Goal: Task Accomplishment & Management: Use online tool/utility

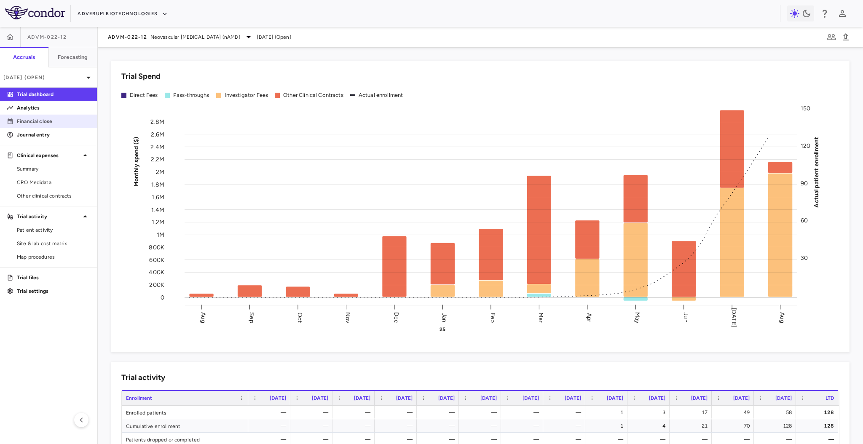
click at [61, 116] on link "Financial close" at bounding box center [48, 121] width 97 height 13
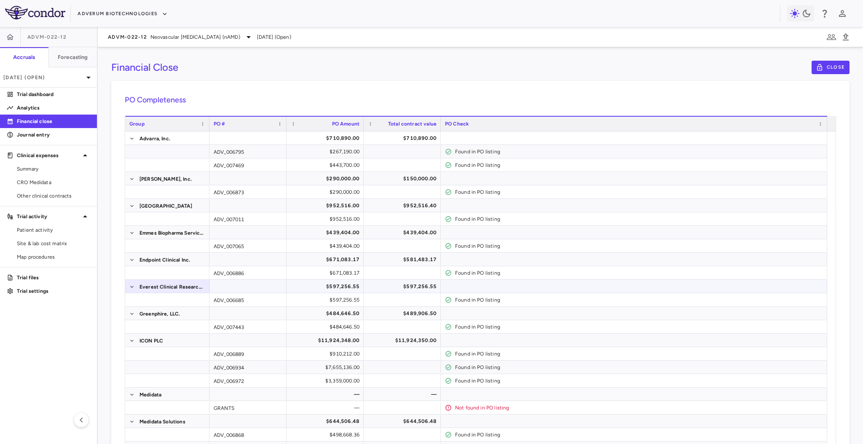
click at [159, 282] on span "Everest Clinical Research Corporation" at bounding box center [171, 286] width 65 height 13
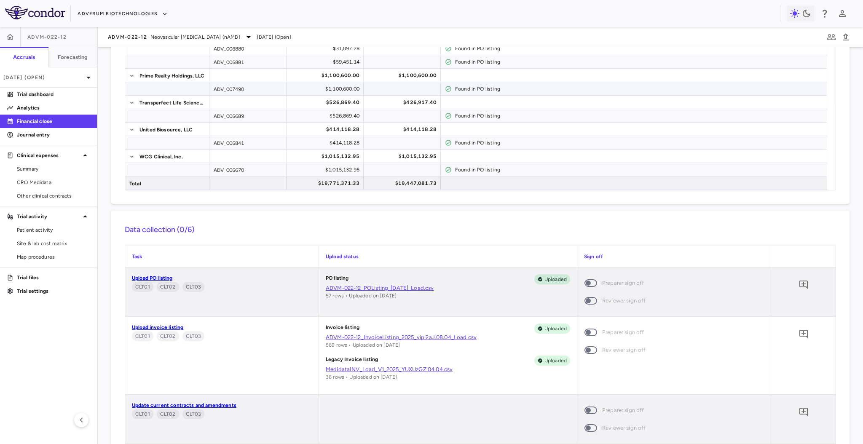
scroll to position [414, 0]
click at [167, 274] on link "Upload PO listing" at bounding box center [152, 277] width 41 height 6
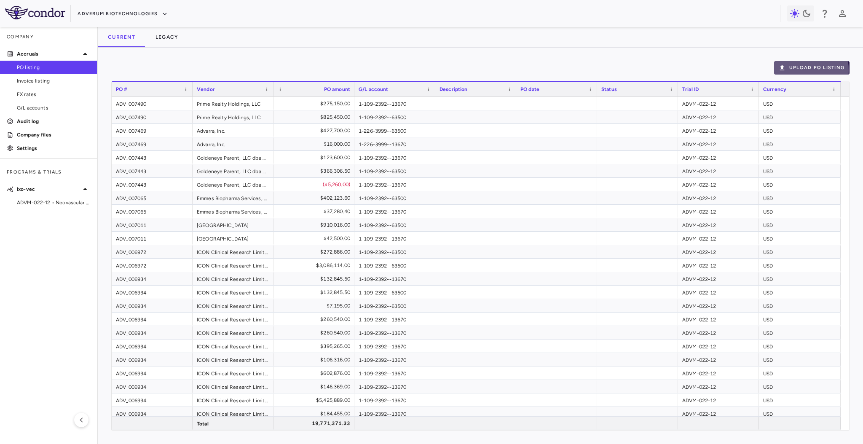
click at [785, 70] on icon "button" at bounding box center [782, 68] width 8 height 8
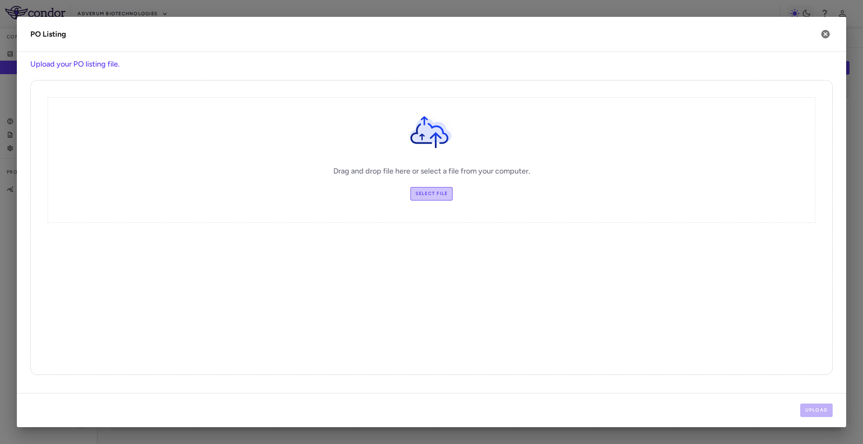
click at [418, 191] on label "Select file" at bounding box center [431, 193] width 43 height 13
click at [0, 0] on input "Select file" at bounding box center [0, 0] width 0 height 0
click at [416, 190] on label "Select file" at bounding box center [431, 193] width 43 height 13
click at [0, 0] on input "Select file" at bounding box center [0, 0] width 0 height 0
click at [819, 415] on button "Upload" at bounding box center [816, 409] width 33 height 13
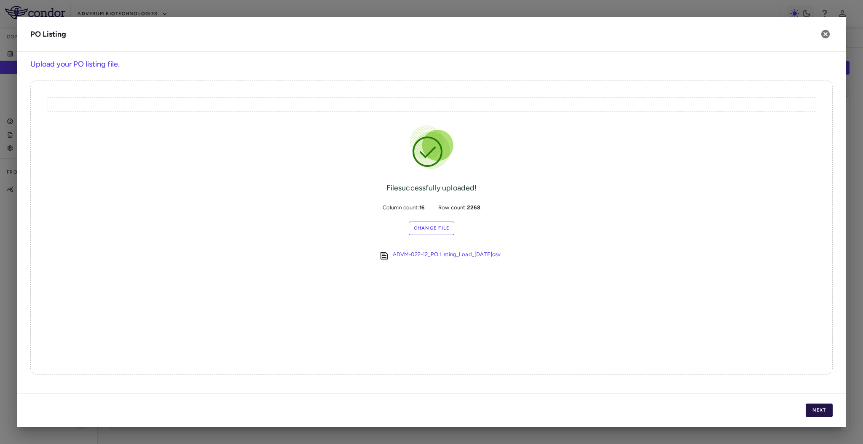
click at [825, 409] on button "Next" at bounding box center [818, 409] width 27 height 13
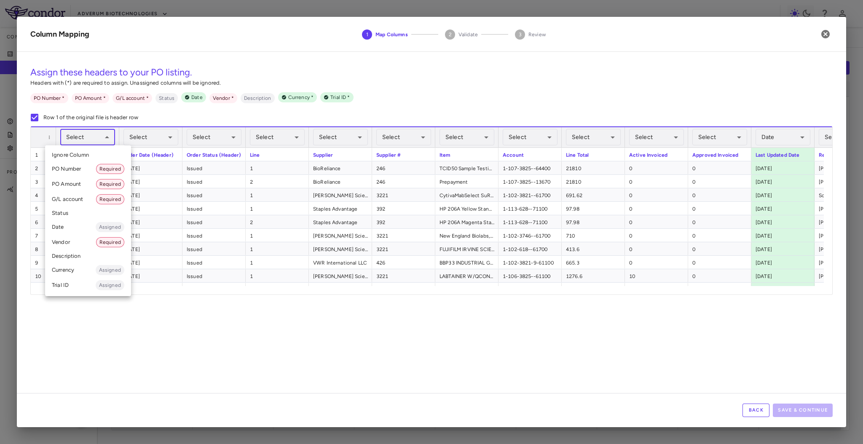
click at [82, 138] on body "Skip to sidebar Skip to main content Adverum Biotechnologies Company Accruals P…" at bounding box center [431, 222] width 863 height 444
click at [82, 164] on li "PO Number Required" at bounding box center [88, 168] width 86 height 15
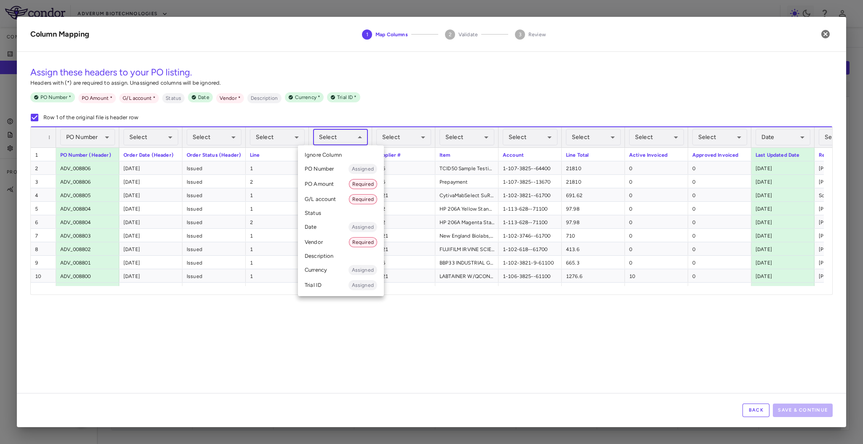
click at [329, 139] on body "Skip to sidebar Skip to main content Adverum Biotechnologies Company Accruals P…" at bounding box center [431, 222] width 863 height 444
click at [332, 240] on li "Vendor Required" at bounding box center [341, 242] width 86 height 15
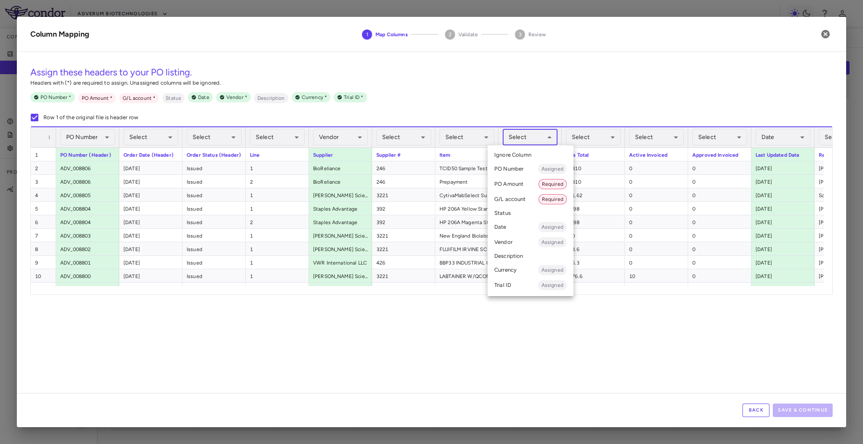
click at [548, 139] on body "Skip to sidebar Skip to main content Adverum Biotechnologies Company Accruals P…" at bounding box center [431, 222] width 863 height 444
click at [530, 198] on li "G/L account Required" at bounding box center [530, 199] width 86 height 15
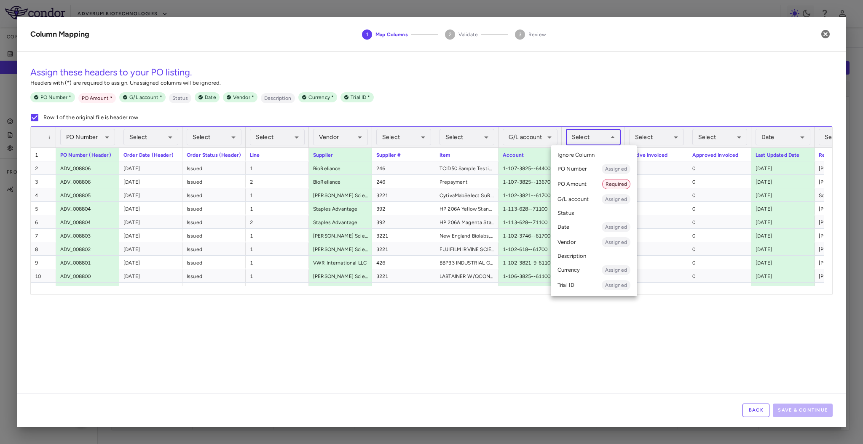
click at [604, 140] on body "Skip to sidebar Skip to main content Adverum Biotechnologies Company Accruals P…" at bounding box center [431, 222] width 863 height 444
click at [614, 182] on span "Required" at bounding box center [615, 184] width 27 height 8
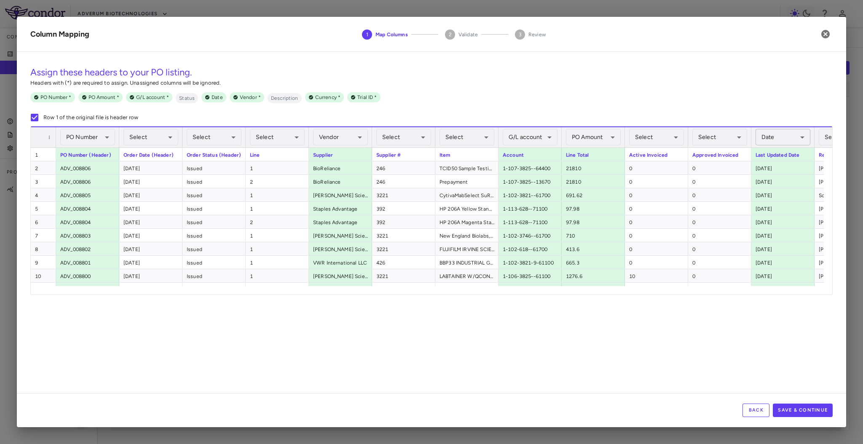
click at [772, 138] on body "Skip to sidebar Skip to main content Adverum Biotechnologies Company Accruals P…" at bounding box center [431, 222] width 863 height 444
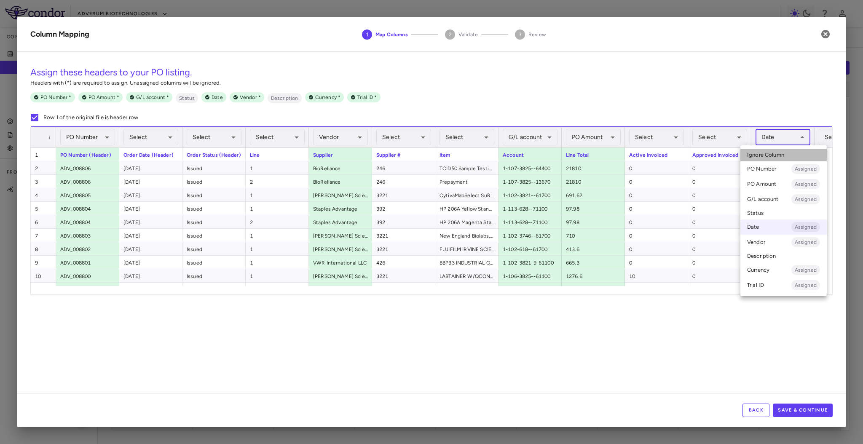
click at [775, 153] on span "Ignore Column" at bounding box center [765, 155] width 37 height 8
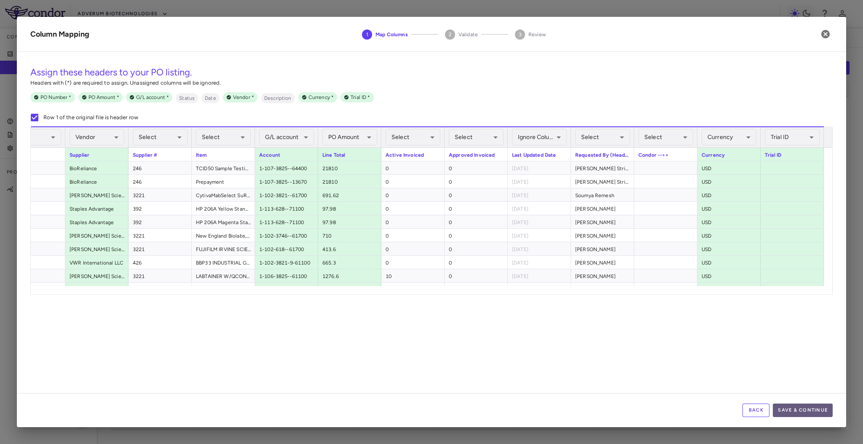
click at [795, 407] on button "Save & Continue" at bounding box center [802, 409] width 60 height 13
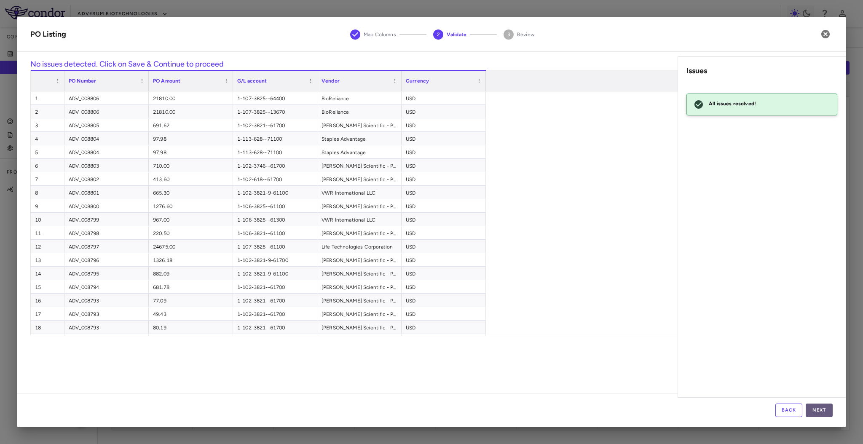
click at [819, 411] on button "Next" at bounding box center [818, 409] width 27 height 13
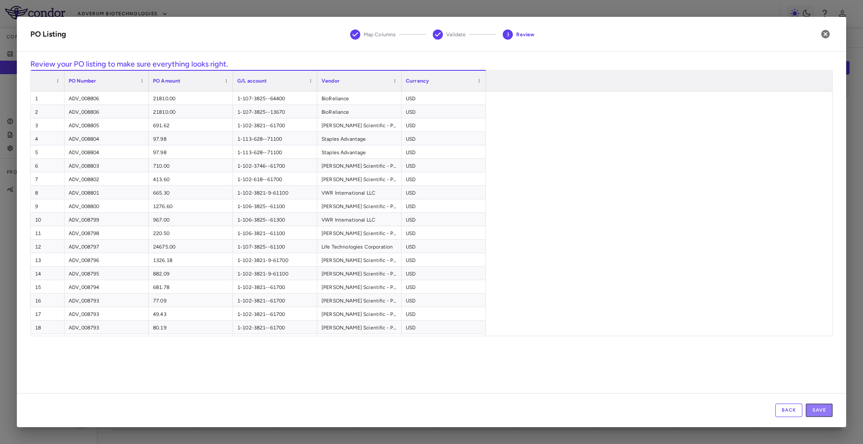
click at [819, 411] on button "Save" at bounding box center [818, 409] width 27 height 13
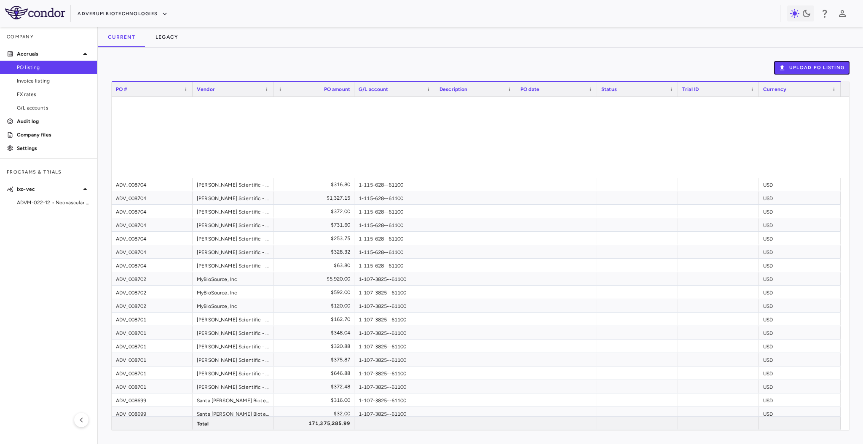
scroll to position [2810, 0]
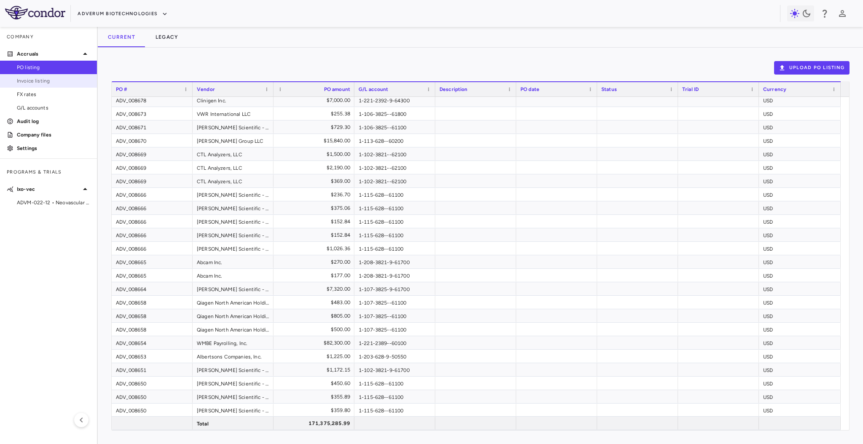
click at [39, 81] on span "Invoice listing" at bounding box center [53, 81] width 73 height 8
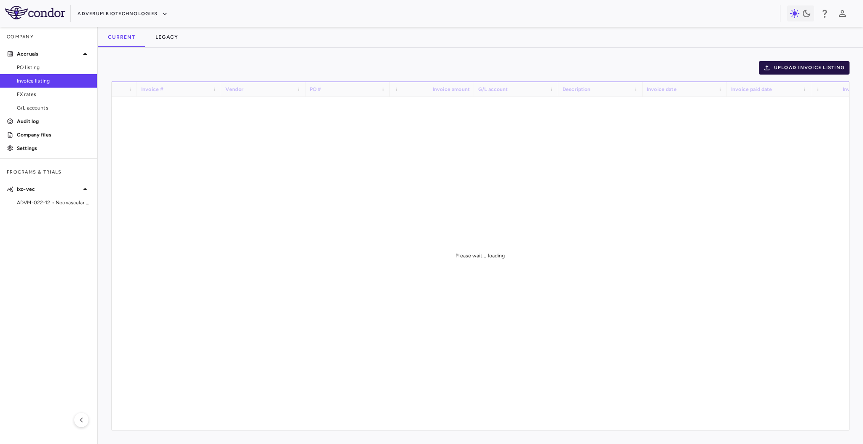
click at [807, 70] on button "Upload invoice listing" at bounding box center [804, 67] width 91 height 13
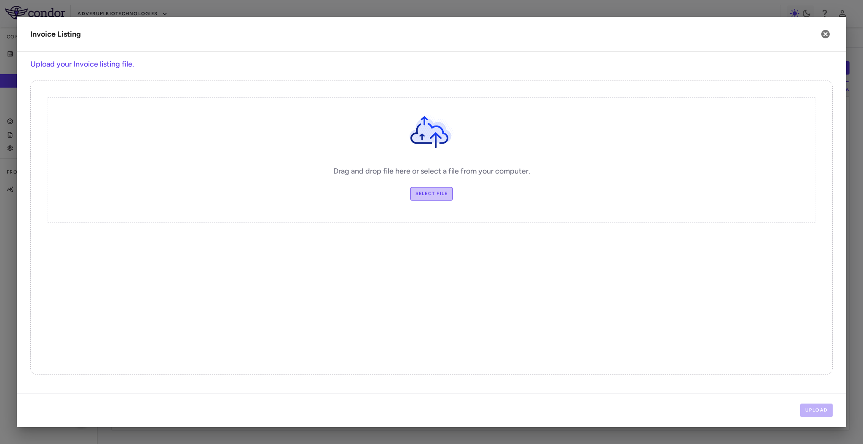
click at [430, 194] on label "Select file" at bounding box center [431, 193] width 43 height 13
click at [0, 0] on input "Select file" at bounding box center [0, 0] width 0 height 0
click at [809, 409] on button "Upload" at bounding box center [816, 409] width 33 height 13
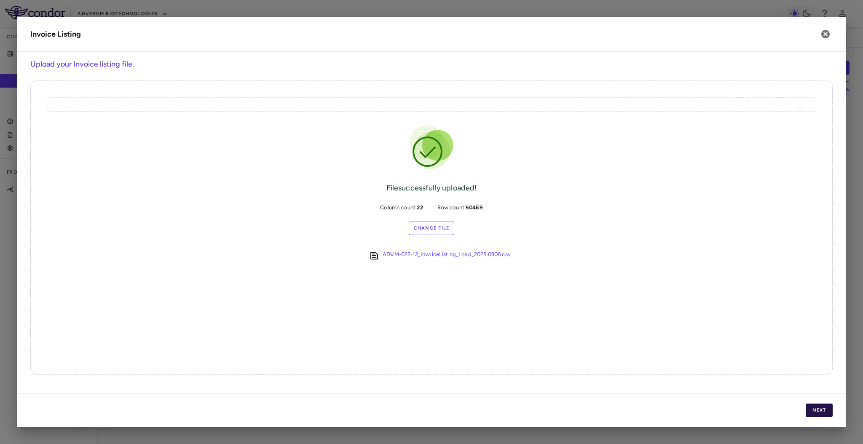
click at [817, 409] on button "Next" at bounding box center [818, 409] width 27 height 13
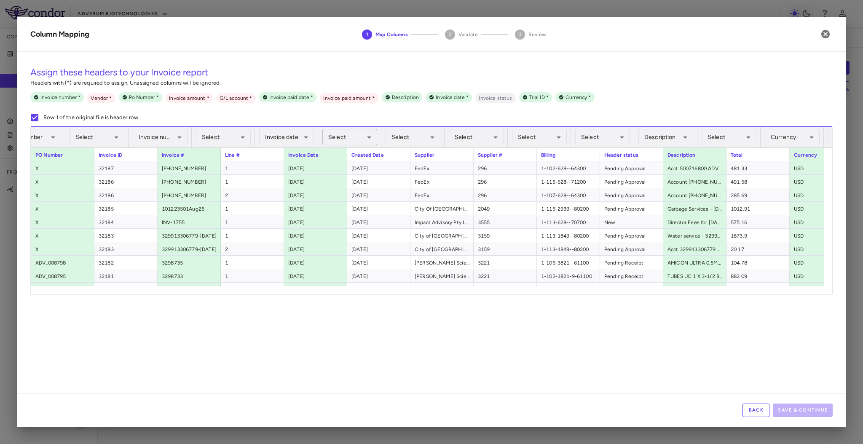
scroll to position [0, 61]
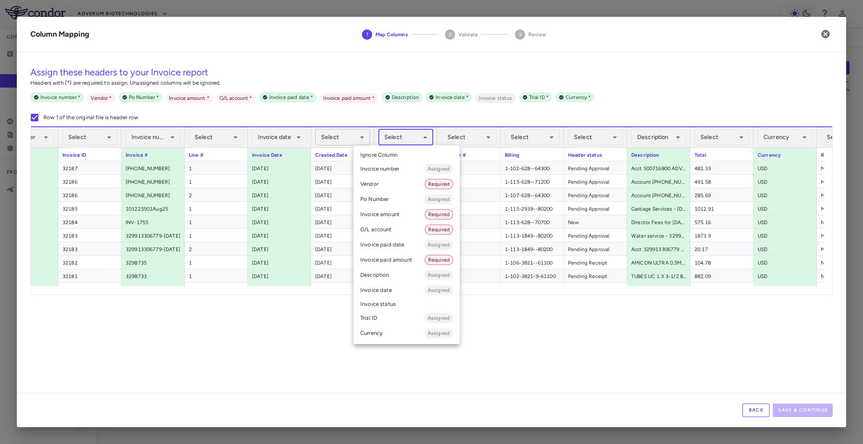
click at [399, 134] on body "Skip to sidebar Skip to main content Adverum Biotechnologies Company Accruals P…" at bounding box center [431, 222] width 863 height 444
click at [405, 181] on li "Vendor Required" at bounding box center [406, 183] width 106 height 15
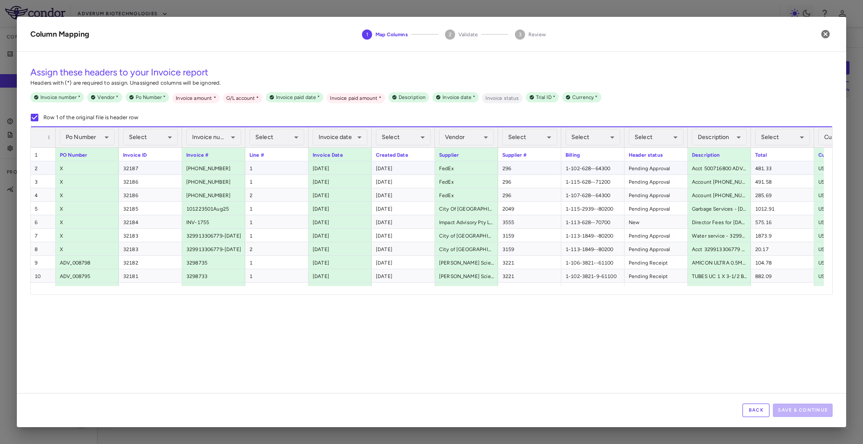
scroll to position [0, 0]
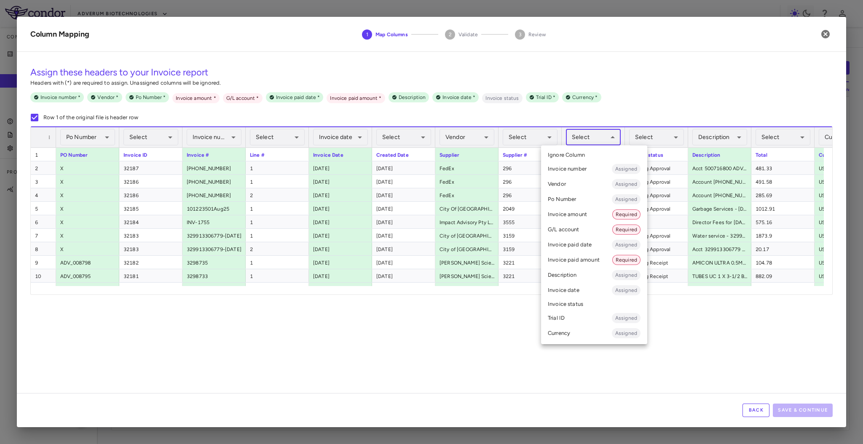
click at [584, 138] on body "Skip to sidebar Skip to main content Adverum Biotechnologies Company Accruals P…" at bounding box center [431, 222] width 863 height 444
click at [595, 225] on li "G/L account Required" at bounding box center [594, 229] width 106 height 15
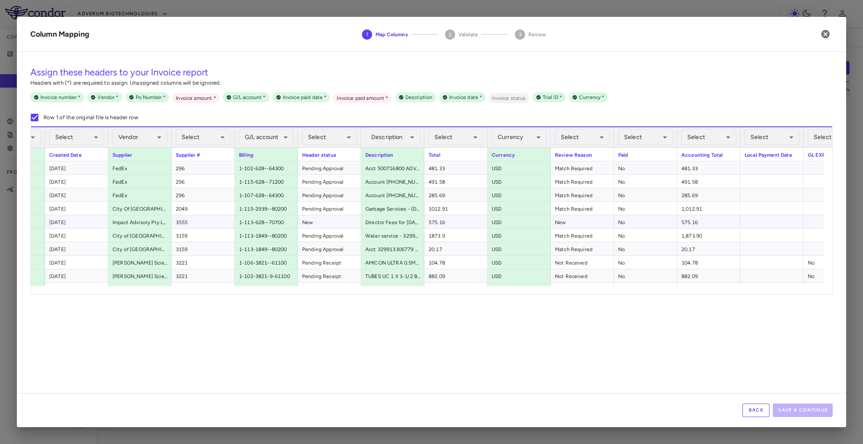
scroll to position [0, 340]
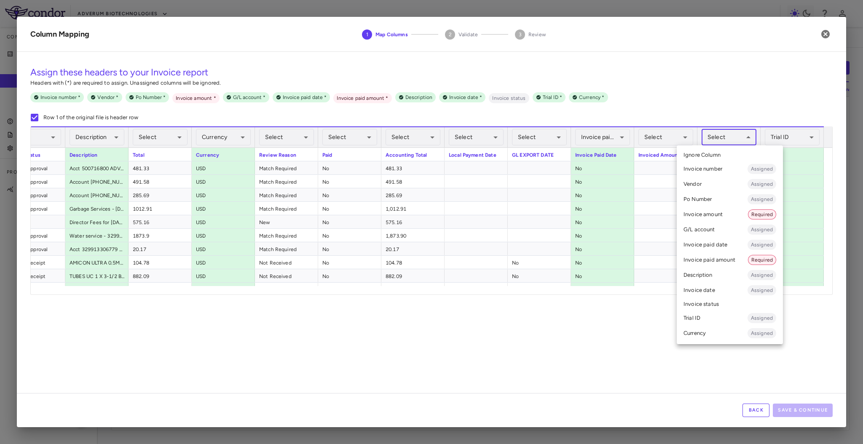
click at [743, 137] on body "Skip to sidebar Skip to main content Adverum Biotechnologies Company Accruals P…" at bounding box center [431, 222] width 863 height 444
click at [730, 261] on li "Invoice paid amount Required" at bounding box center [729, 259] width 106 height 15
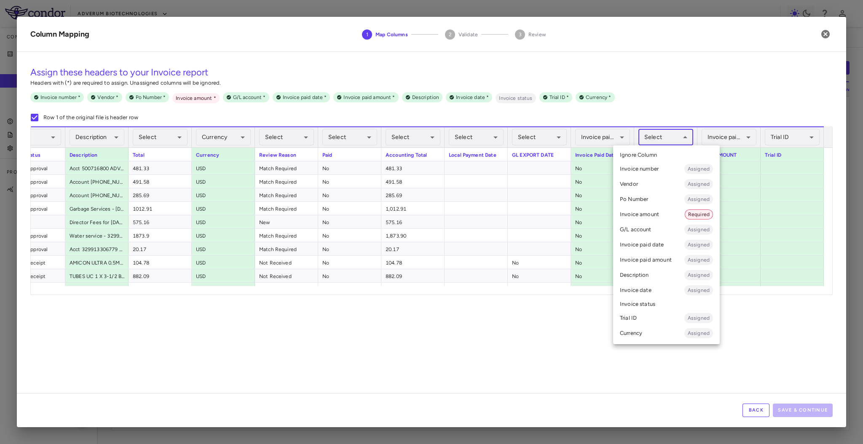
click at [673, 139] on body "Skip to sidebar Skip to main content Adverum Biotechnologies Company Accruals P…" at bounding box center [431, 222] width 863 height 444
click at [658, 211] on li "Invoice amount Required" at bounding box center [666, 214] width 107 height 15
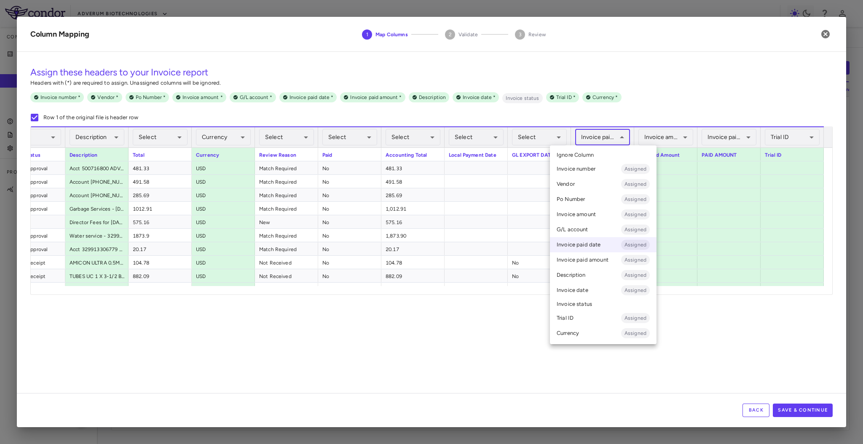
click at [595, 131] on body "Skip to sidebar Skip to main content Adverum Biotechnologies Company Accruals P…" at bounding box center [431, 222] width 863 height 444
click at [594, 158] on li "Ignore Column" at bounding box center [603, 155] width 107 height 13
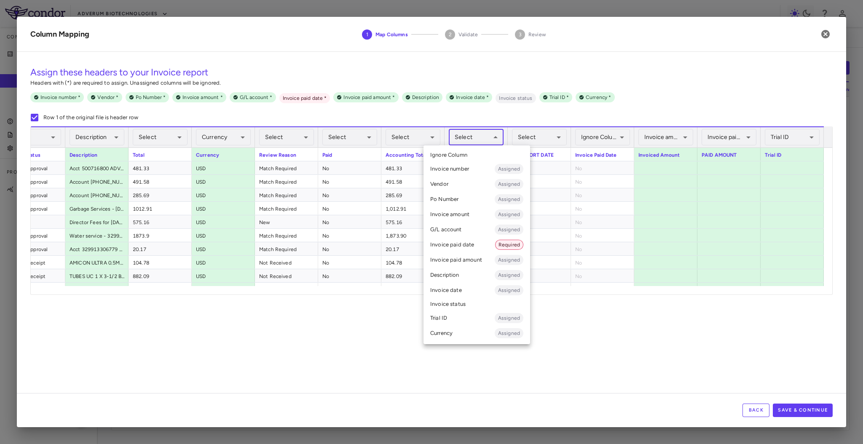
click at [485, 138] on body "Skip to sidebar Skip to main content Adverum Biotechnologies Company Accruals P…" at bounding box center [431, 222] width 863 height 444
click at [479, 243] on li "Invoice paid date Required" at bounding box center [476, 244] width 107 height 15
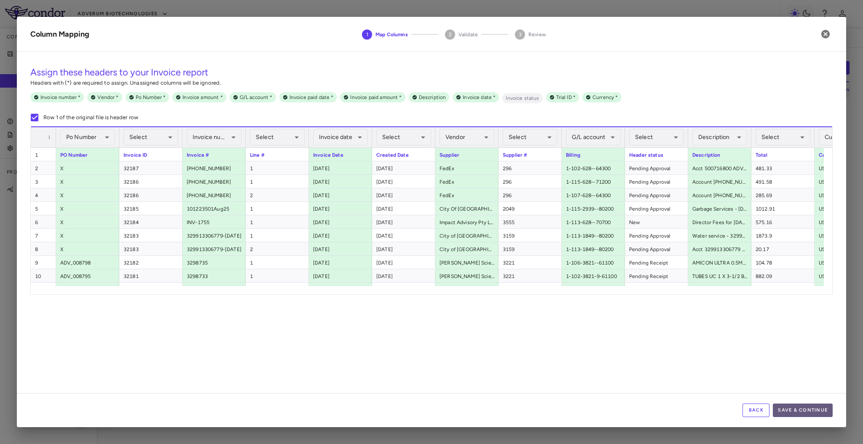
click at [827, 413] on button "Save & Continue" at bounding box center [802, 409] width 60 height 13
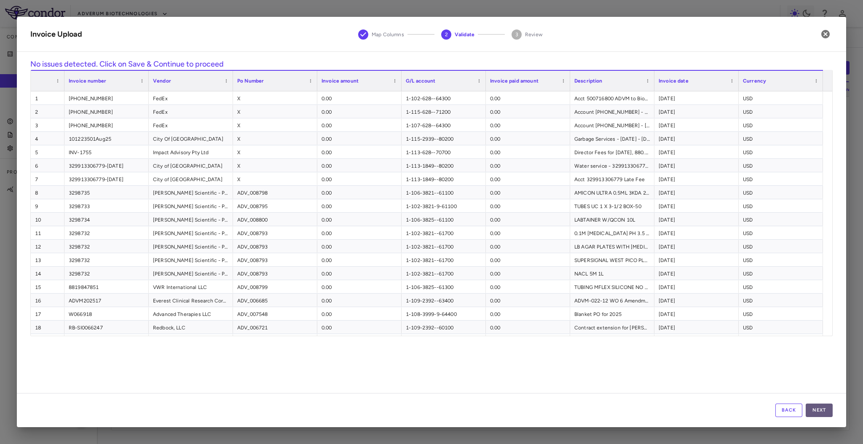
click at [822, 409] on button "Next" at bounding box center [818, 409] width 27 height 13
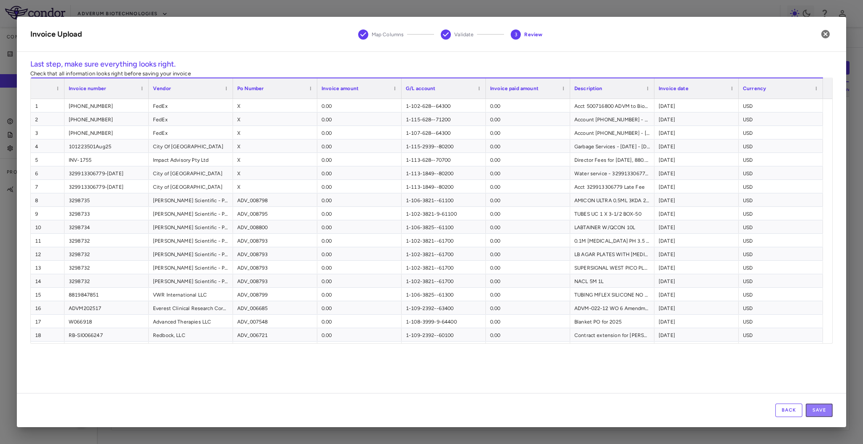
click at [822, 409] on button "Save" at bounding box center [818, 409] width 27 height 13
